Goal: Task Accomplishment & Management: Manage account settings

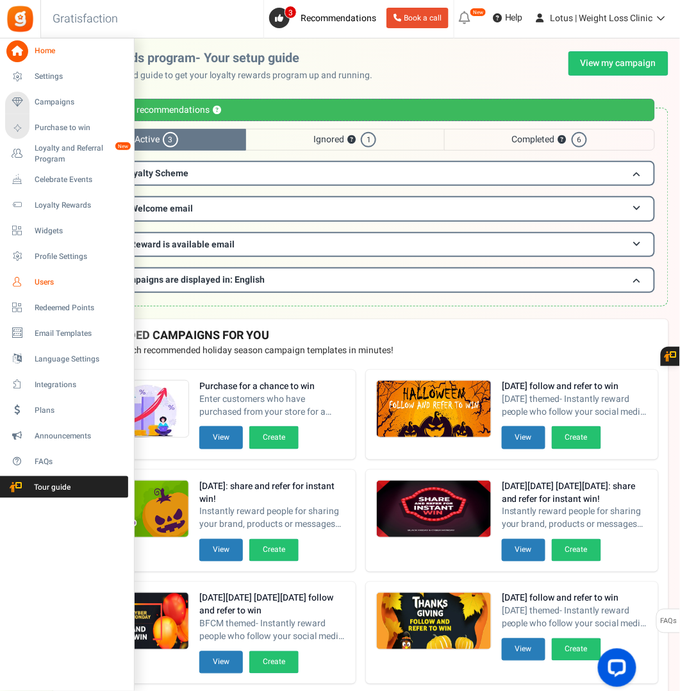
click at [41, 280] on span "Users" at bounding box center [80, 282] width 90 height 11
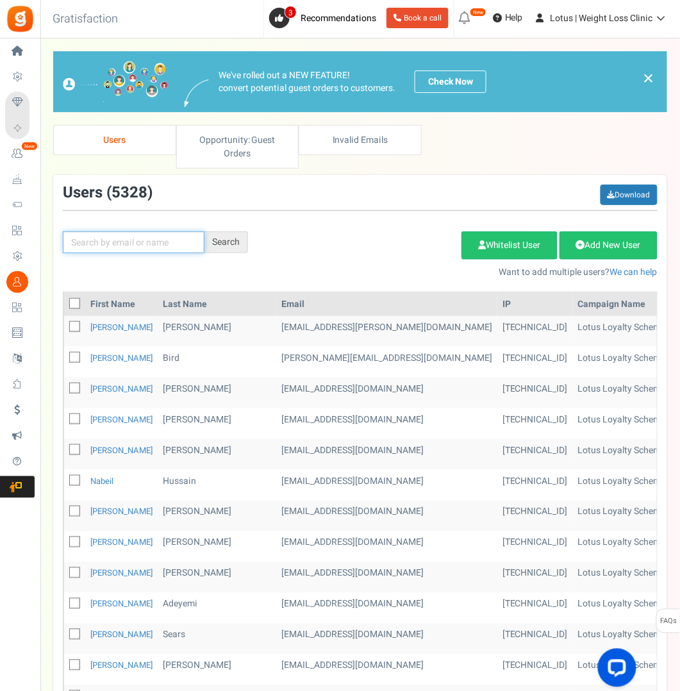
click at [111, 246] on input "text" at bounding box center [134, 242] width 142 height 22
click at [161, 242] on input "text" at bounding box center [134, 242] width 142 height 22
paste input "[EMAIL_ADDRESS][DOMAIN_NAME]"
type input "[EMAIL_ADDRESS][DOMAIN_NAME]"
click at [236, 235] on div "Search" at bounding box center [226, 242] width 44 height 22
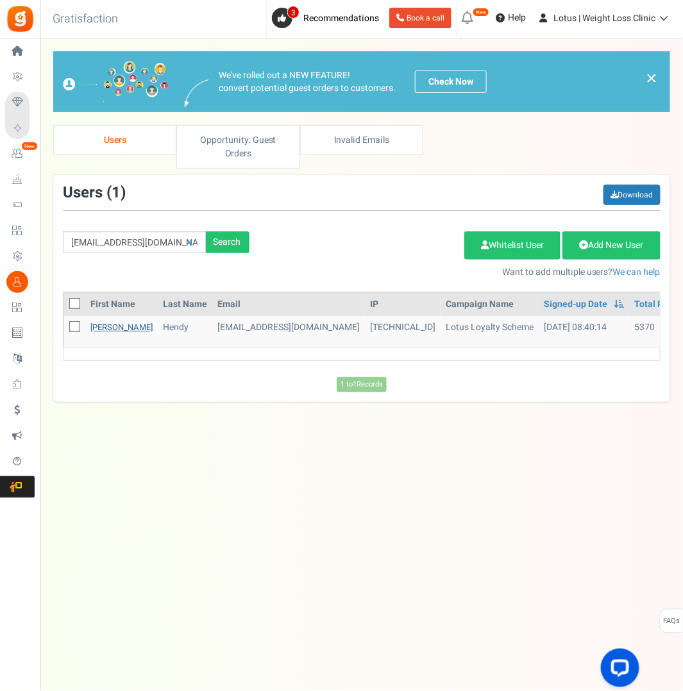
click at [104, 327] on link "[PERSON_NAME]" at bounding box center [121, 327] width 62 height 12
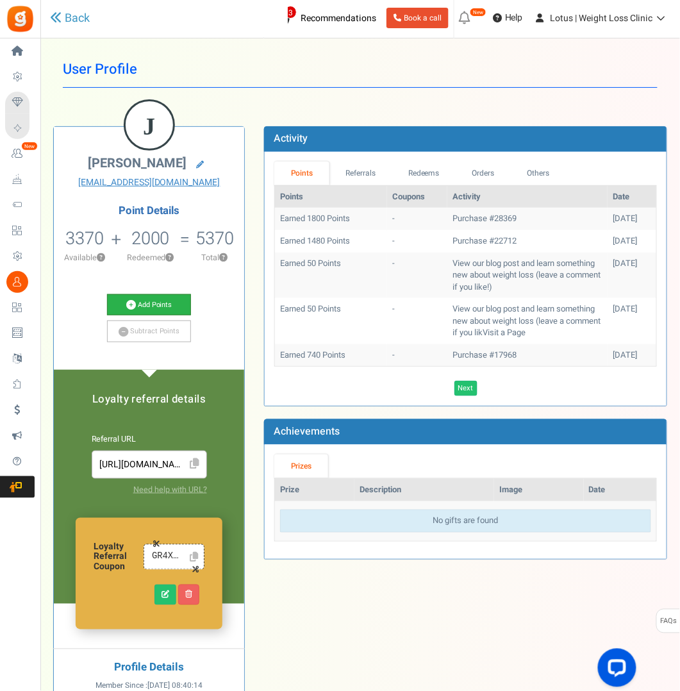
click at [149, 309] on link "Add Points" at bounding box center [149, 305] width 84 height 22
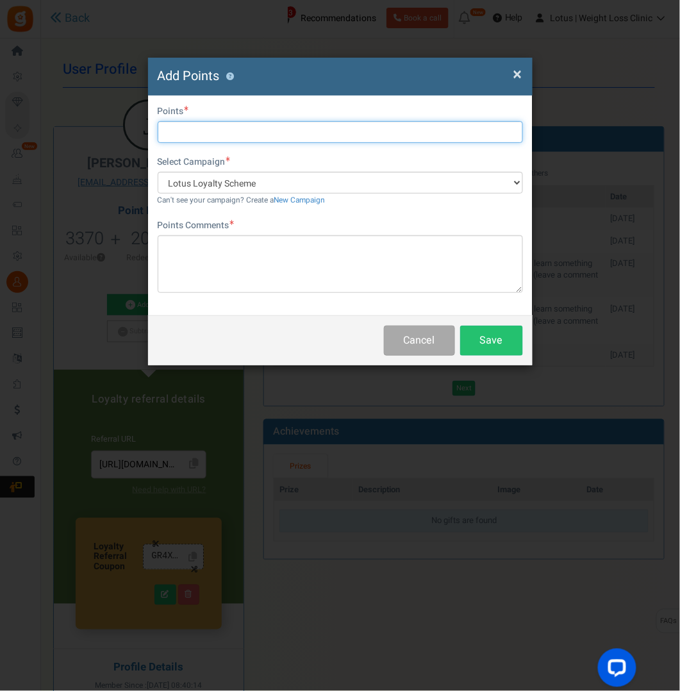
click at [197, 124] on input "text" at bounding box center [340, 132] width 365 height 22
type input "3600"
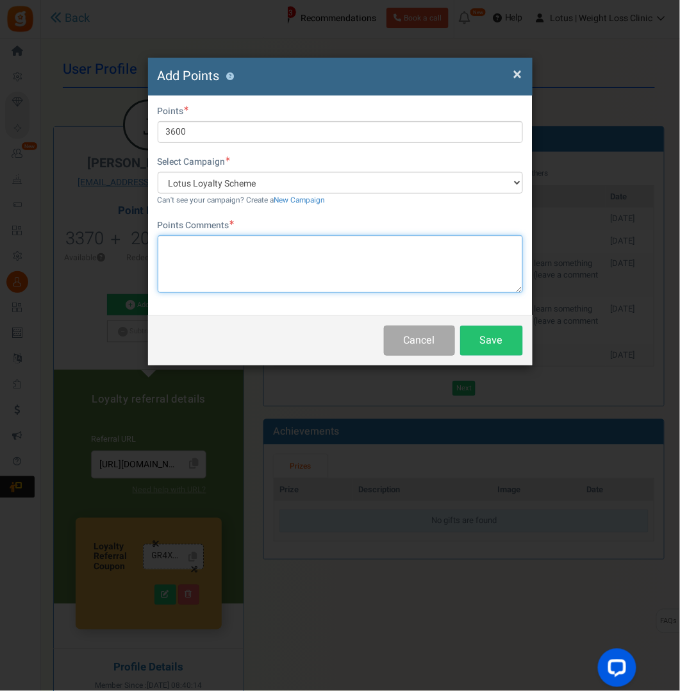
click at [229, 242] on textarea at bounding box center [340, 264] width 365 height 58
click at [188, 245] on textarea "credit for dose adjustment" at bounding box center [340, 264] width 365 height 58
click at [309, 263] on textarea "credit differenec for dose adjustment" at bounding box center [340, 264] width 365 height 58
click at [212, 244] on textarea "credit differenec for dose adjustment" at bounding box center [340, 264] width 365 height 58
type textarea "credit difference for dose adjustment"
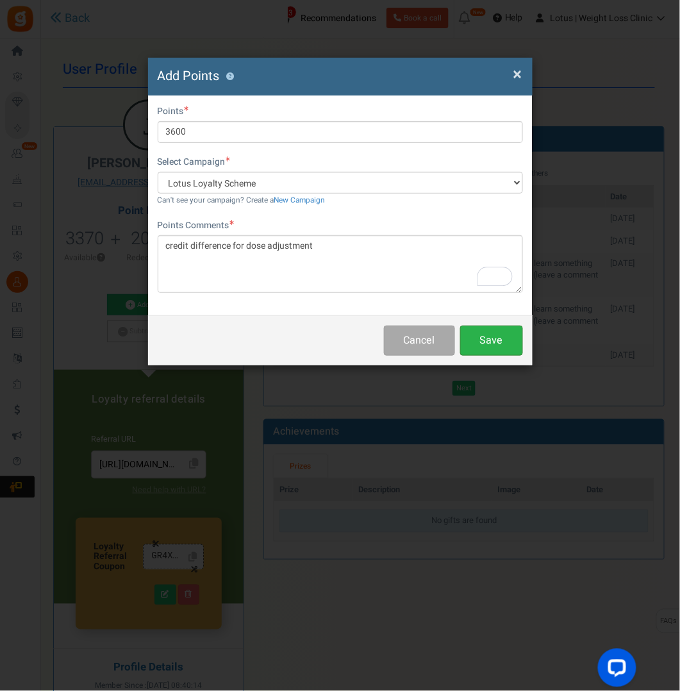
click at [486, 342] on button "Save" at bounding box center [491, 341] width 63 height 30
